Goal: Information Seeking & Learning: Learn about a topic

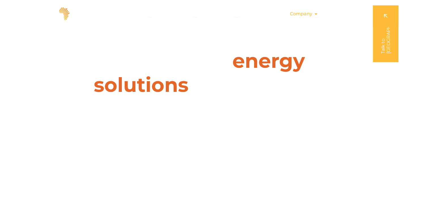
click at [315, 13] on icon "Menu" at bounding box center [316, 14] width 5 height 5
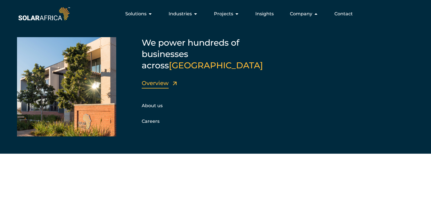
click at [158, 80] on link "Overview" at bounding box center [155, 83] width 27 height 7
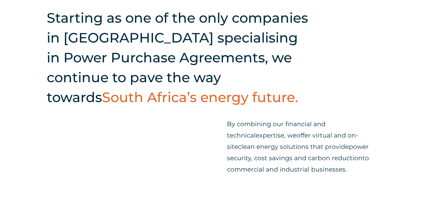
scroll to position [182, 0]
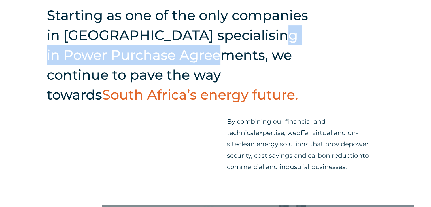
drag, startPoint x: 202, startPoint y: 58, endPoint x: 257, endPoint y: 35, distance: 59.3
click at [256, 35] on h2 "Starting as one of the only companies in [GEOGRAPHIC_DATA] specialising in Powe…" at bounding box center [180, 54] width 267 height 99
copy h2 "Power Purchase Agreements"
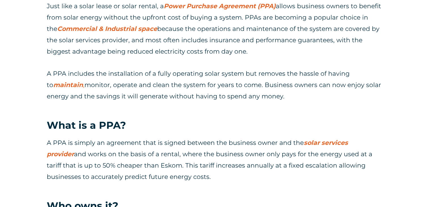
scroll to position [330, 0]
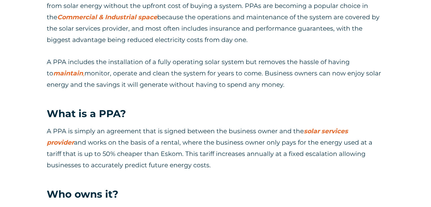
drag, startPoint x: 431, startPoint y: 76, endPoint x: 433, endPoint y: 92, distance: 15.4
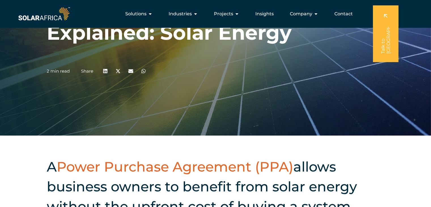
scroll to position [59, 0]
